Goal: Transaction & Acquisition: Purchase product/service

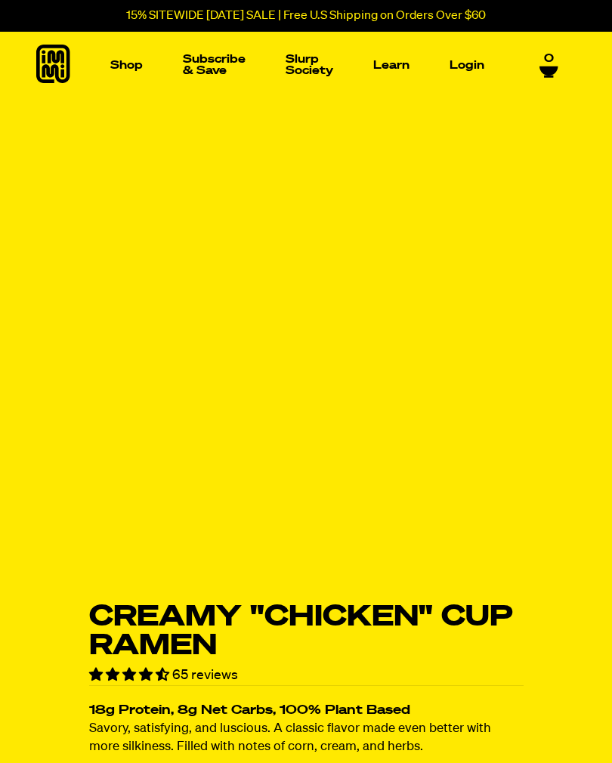
scroll to position [400, 0]
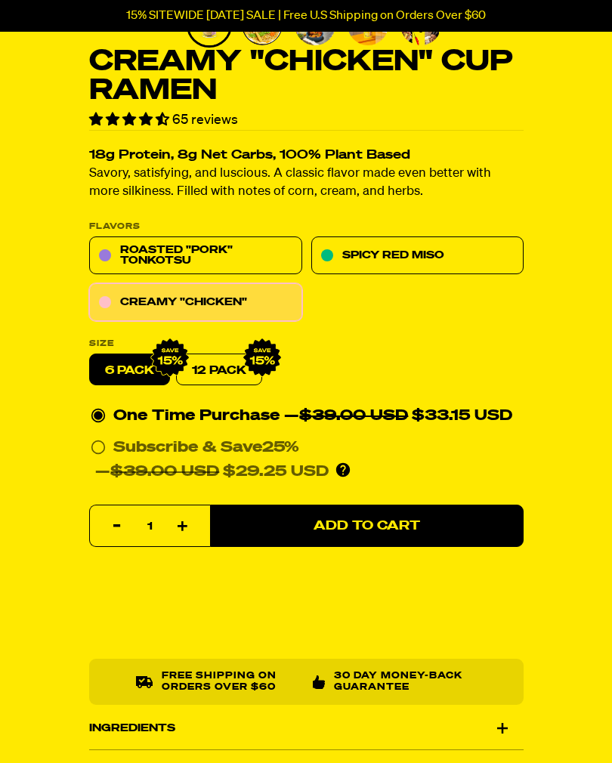
click at [134, 359] on label "6 pack" at bounding box center [129, 370] width 81 height 32
click at [90, 355] on input "6 pack" at bounding box center [89, 354] width 1 height 1
click at [227, 359] on link "12 Pack" at bounding box center [219, 370] width 86 height 32
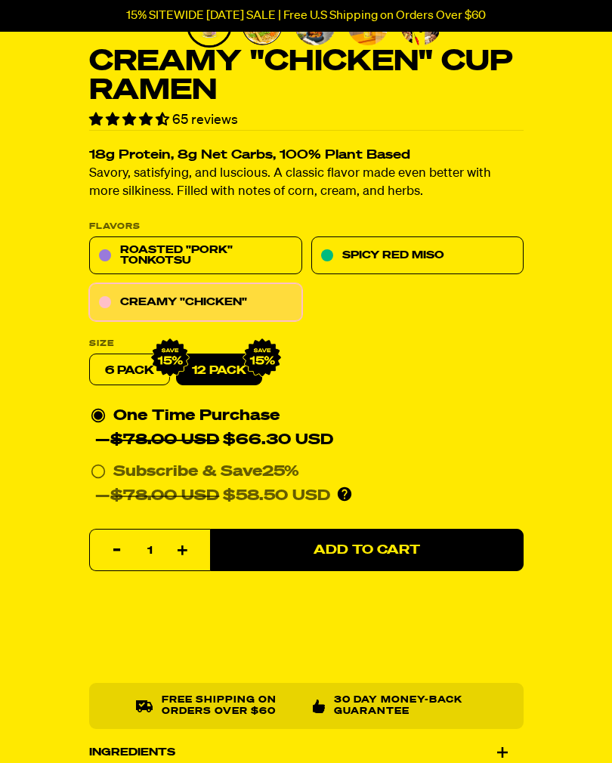
click at [128, 369] on label "6 pack" at bounding box center [129, 370] width 81 height 32
click at [90, 355] on input "6 pack" at bounding box center [89, 354] width 1 height 1
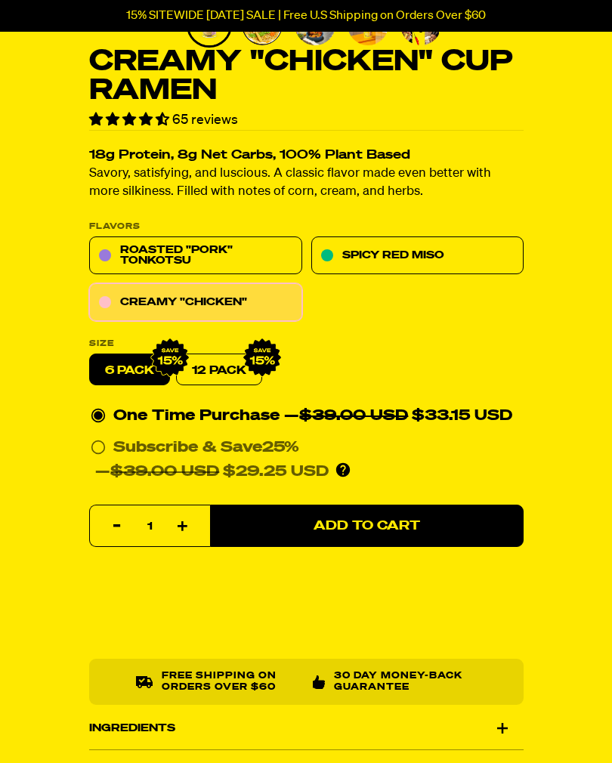
click at [214, 371] on link "12 Pack" at bounding box center [219, 370] width 86 height 32
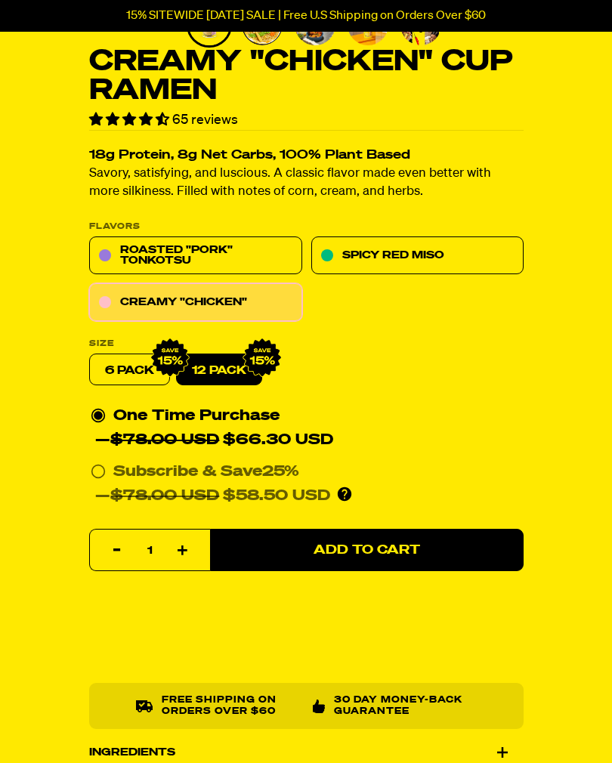
click at [122, 375] on label "6 pack" at bounding box center [129, 370] width 81 height 32
click at [90, 355] on input "6 pack" at bounding box center [89, 354] width 1 height 1
radio input "true"
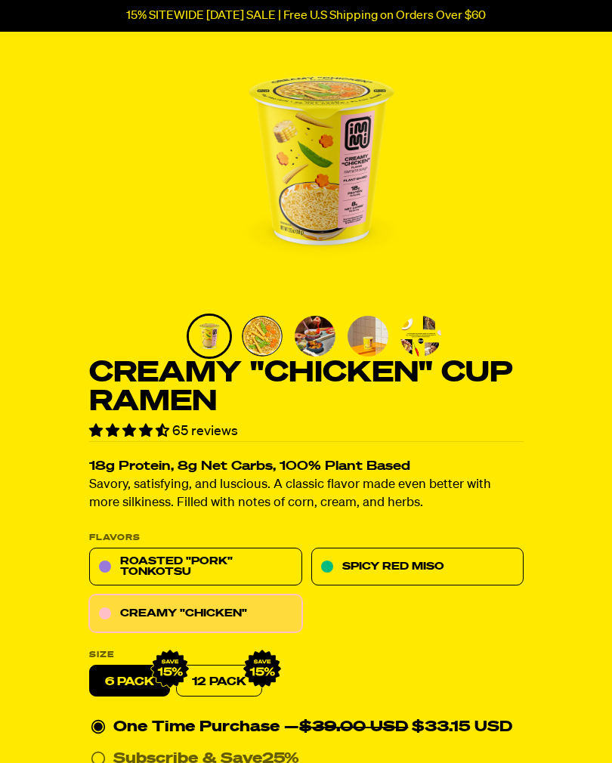
scroll to position [0, 0]
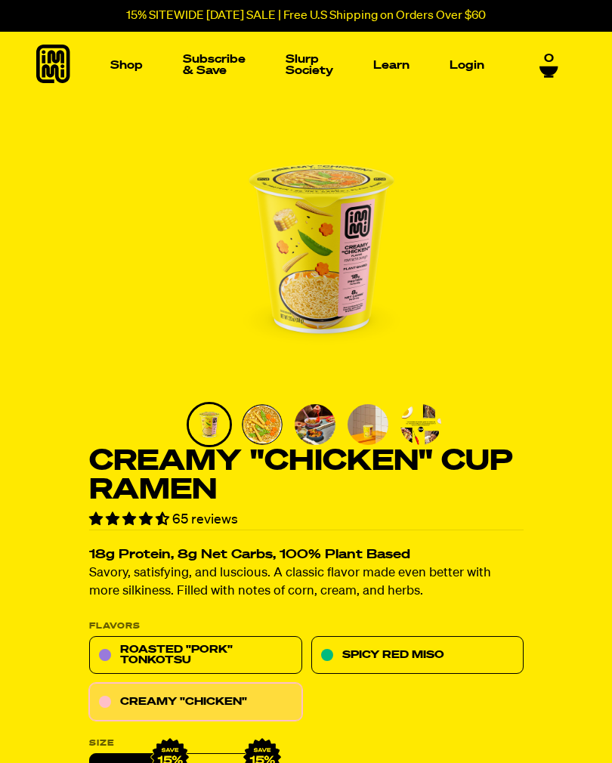
click at [69, 187] on img "Main navigation" at bounding box center [79, 177] width 101 height 101
